Goal: Information Seeking & Learning: Learn about a topic

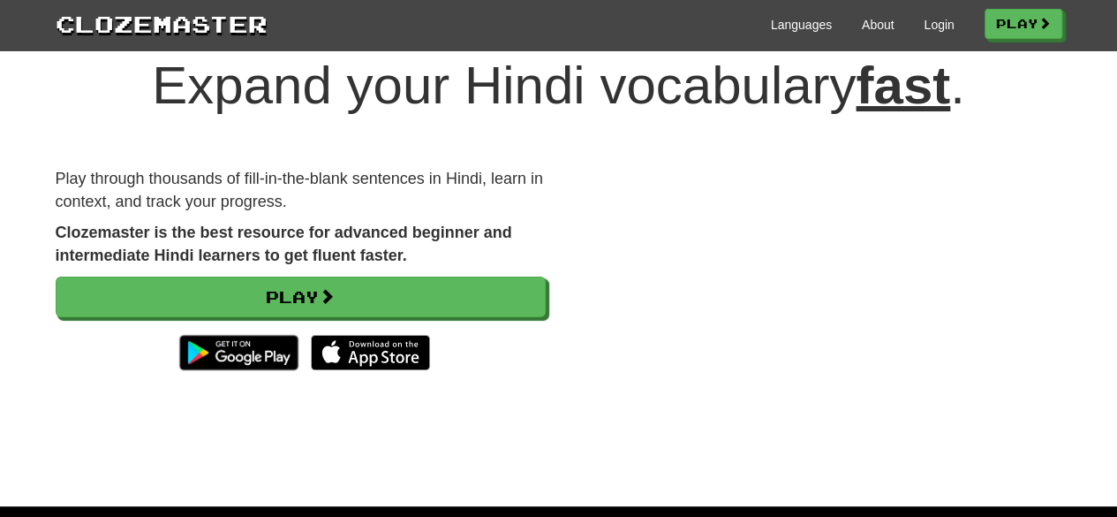
scroll to position [50, 0]
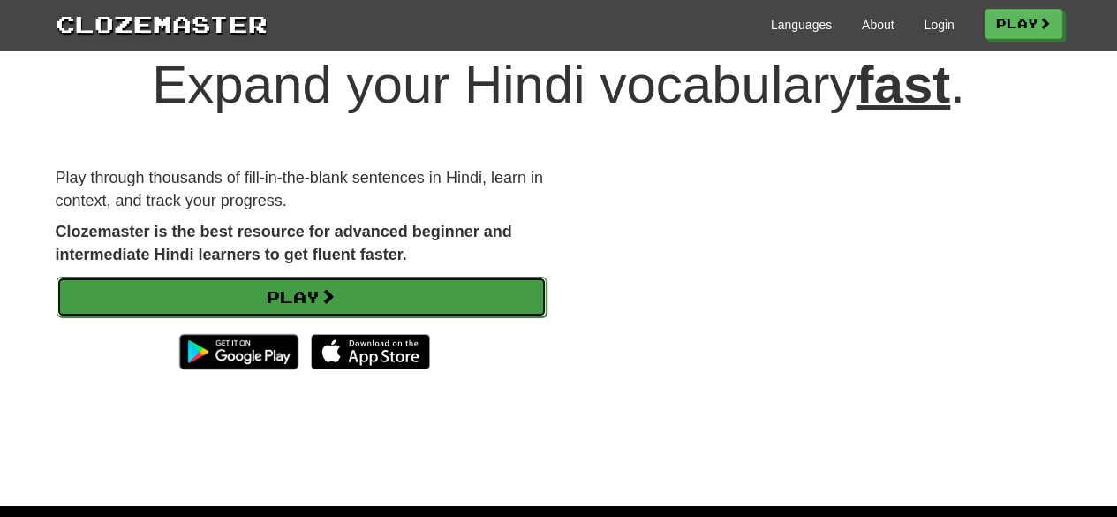
click at [437, 294] on link "Play" at bounding box center [302, 296] width 490 height 41
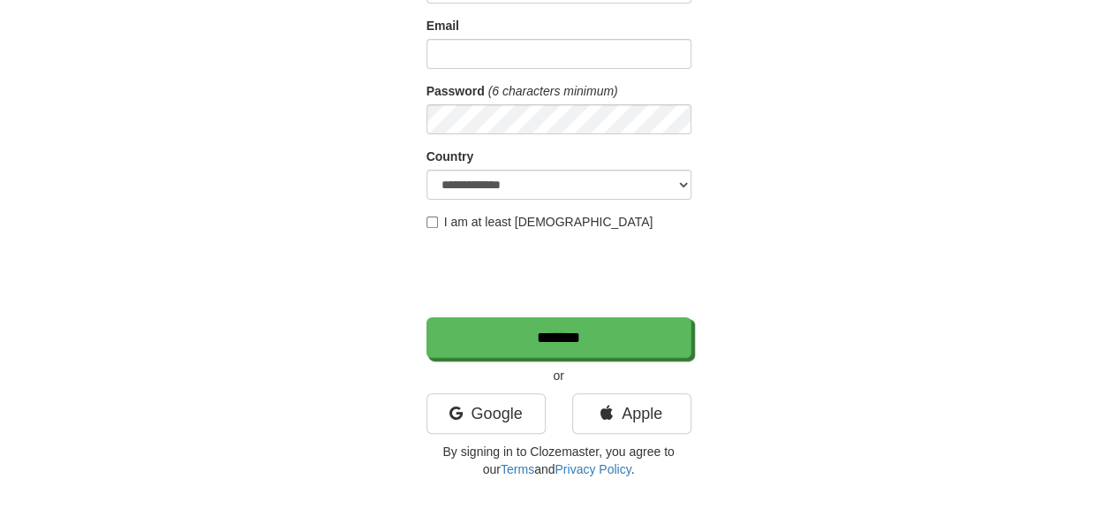
scroll to position [199, 0]
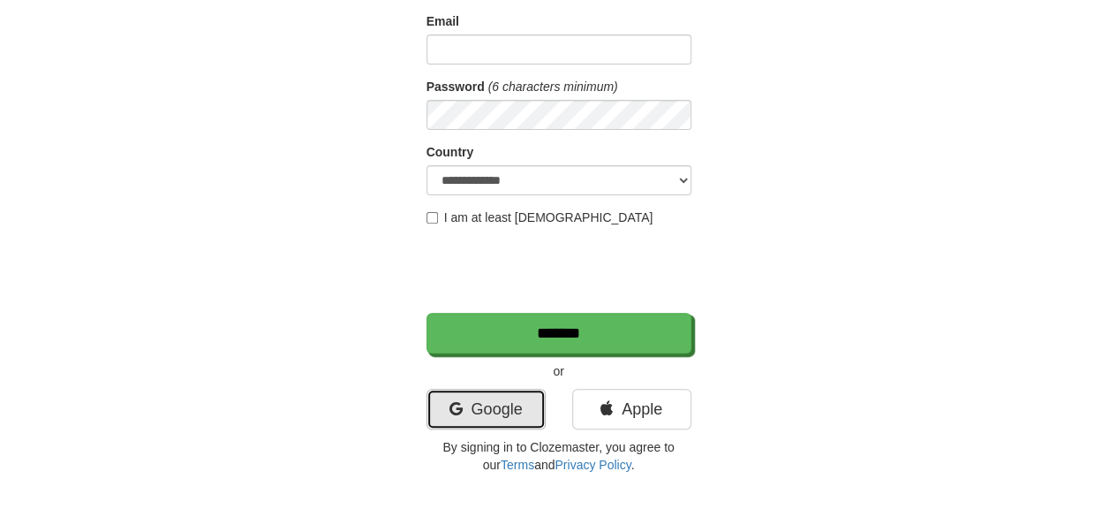
click at [491, 412] on link "Google" at bounding box center [485, 408] width 119 height 41
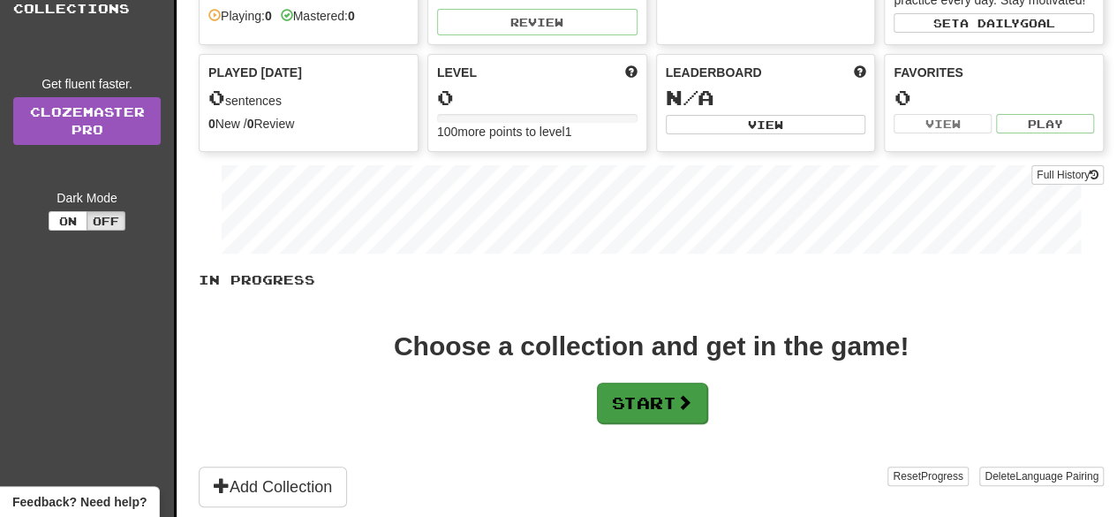
scroll to position [145, 0]
click at [685, 405] on button "Start" at bounding box center [652, 401] width 110 height 41
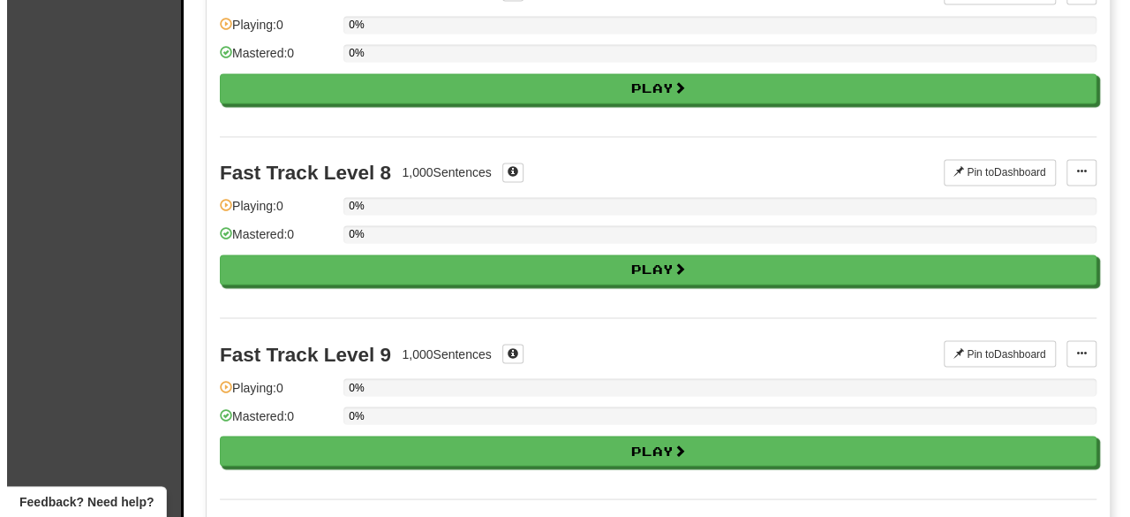
scroll to position [1362, 0]
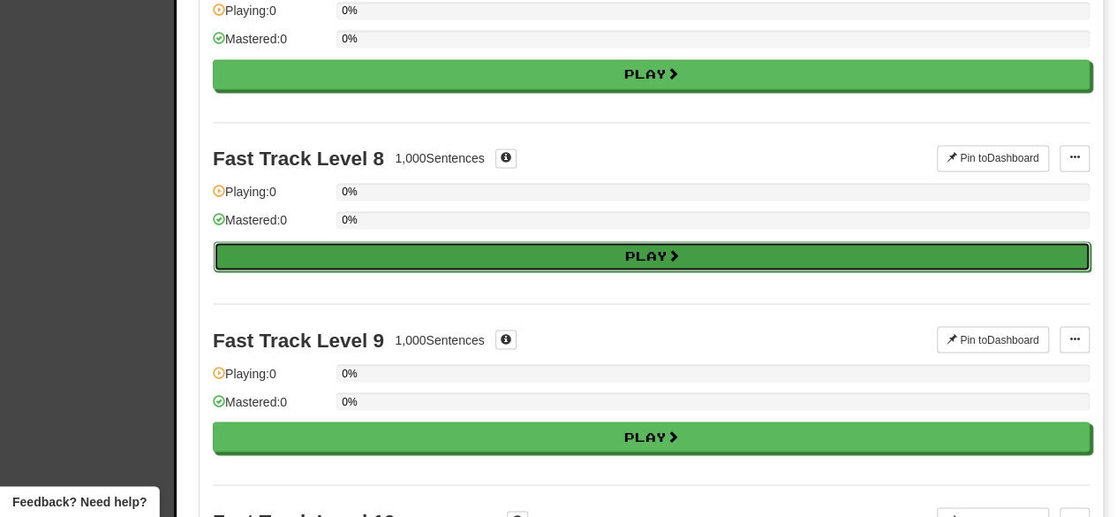
click at [616, 246] on button "Play" at bounding box center [652, 256] width 877 height 30
select select "**"
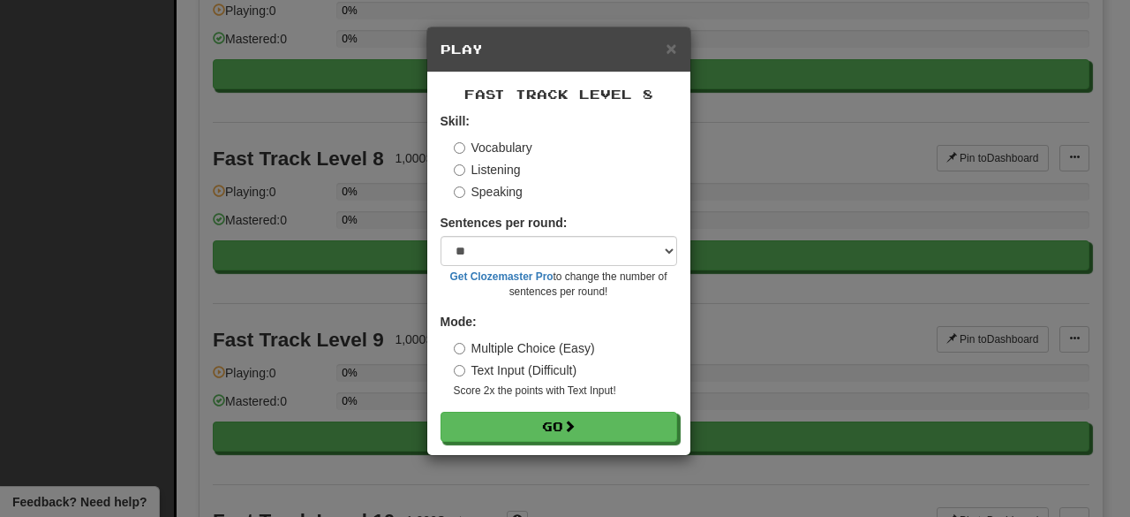
click at [509, 366] on label "Text Input (Difficult)" at bounding box center [516, 370] width 124 height 18
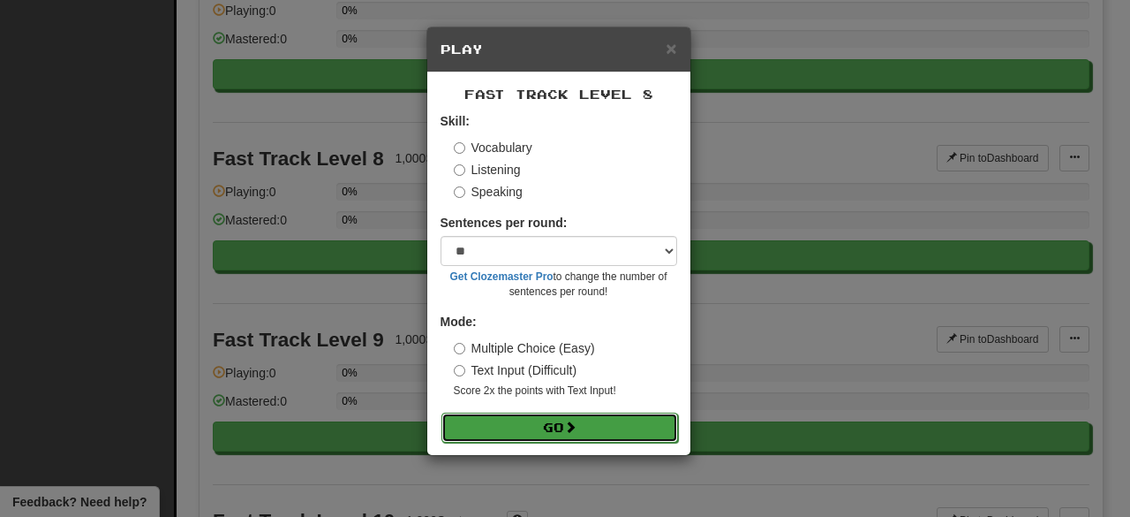
click at [533, 427] on button "Go" at bounding box center [559, 427] width 237 height 30
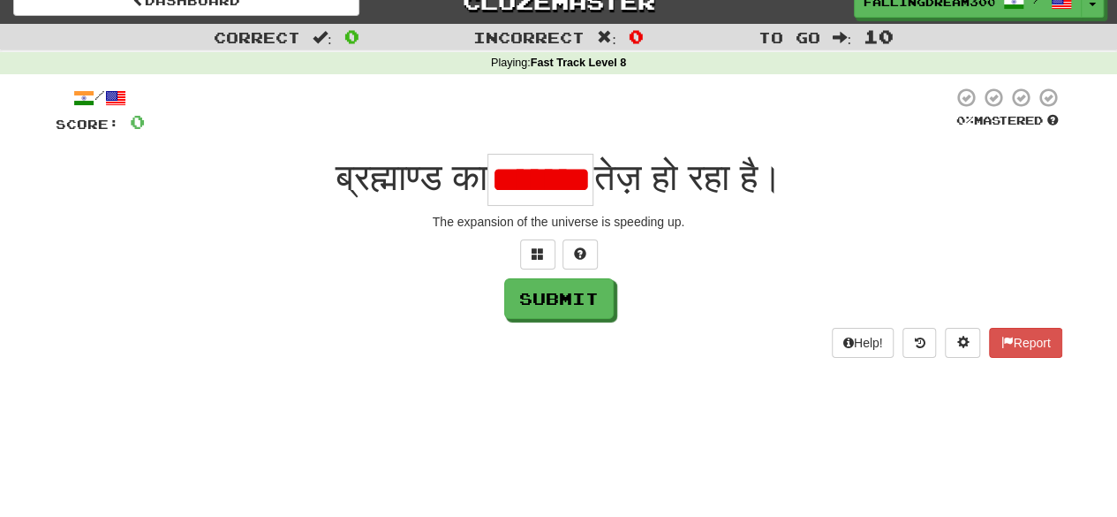
scroll to position [0, 10]
type input "*******"
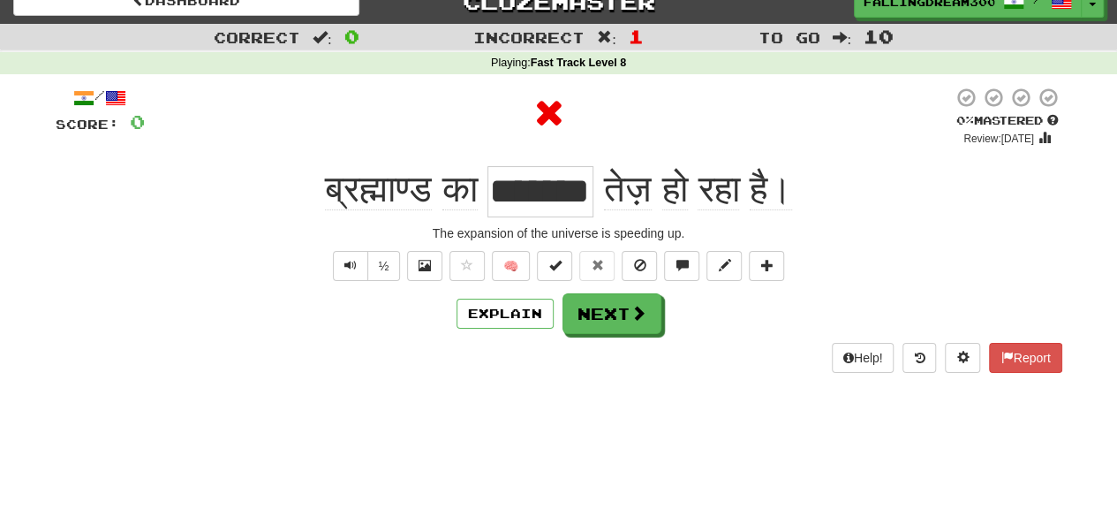
scroll to position [0, 0]
click at [607, 317] on button "Next" at bounding box center [612, 314] width 99 height 41
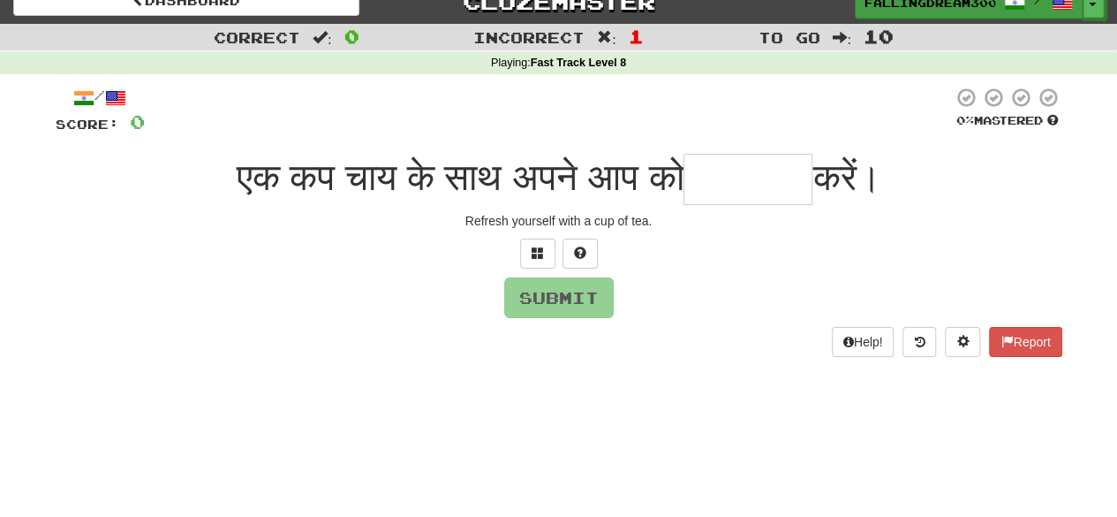
type input "*"
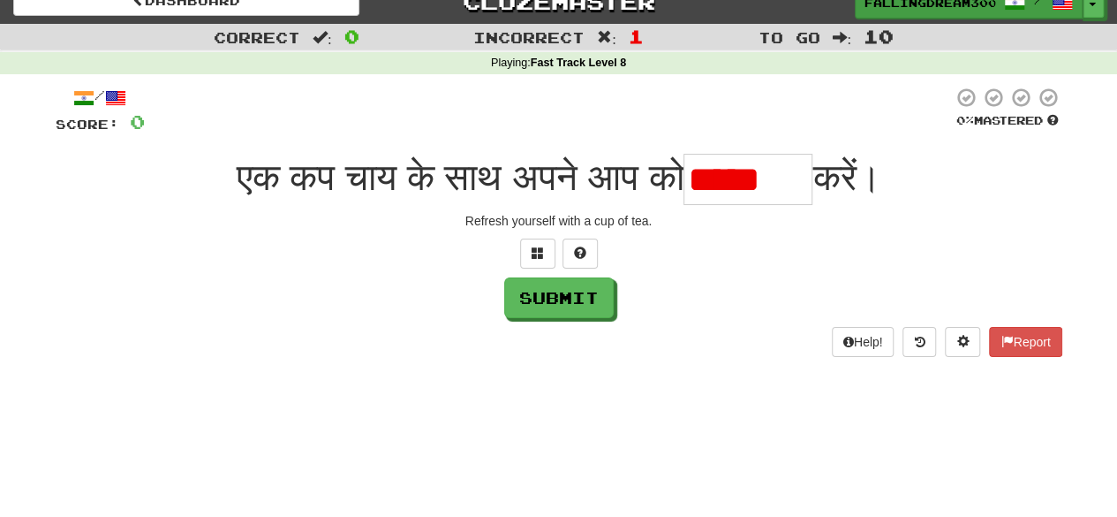
type input "********"
